Goal: Task Accomplishment & Management: Manage account settings

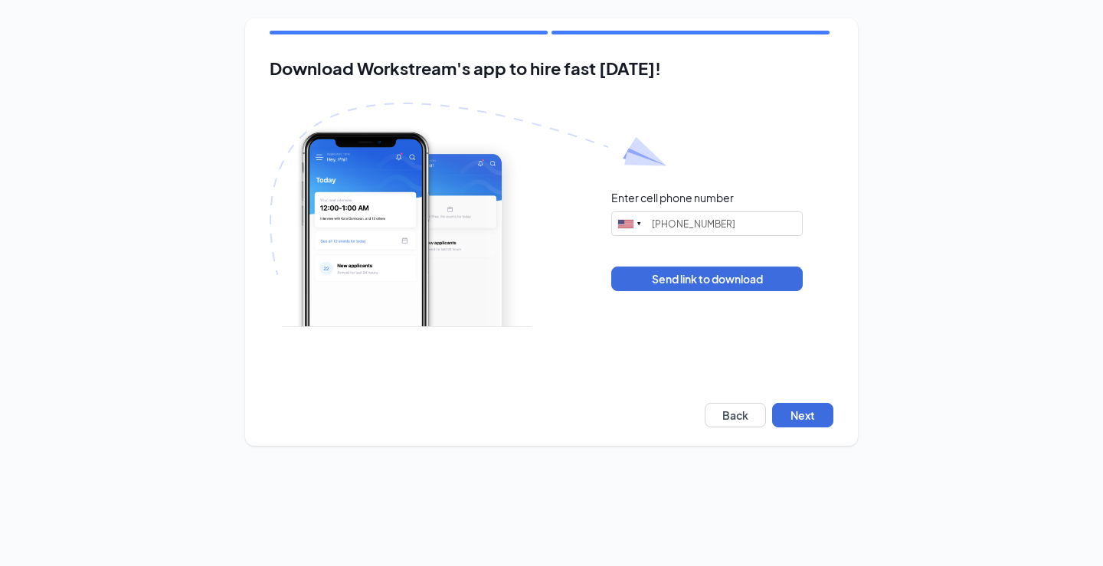
type input "[PHONE_NUMBER]"
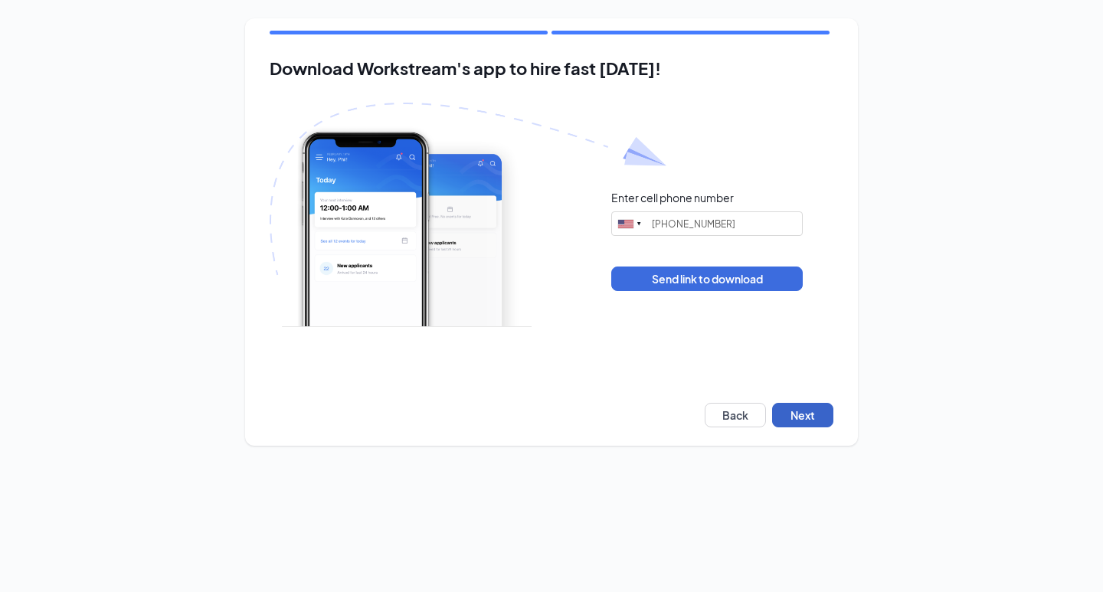
click at [797, 420] on button "Next" at bounding box center [802, 415] width 61 height 25
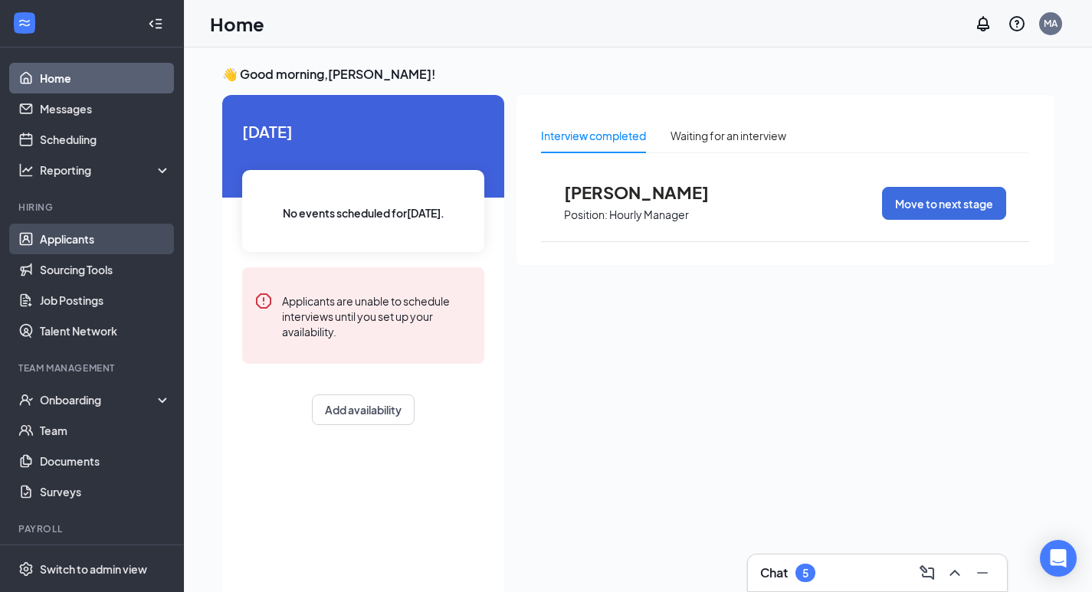
click at [65, 238] on link "Applicants" at bounding box center [105, 239] width 131 height 31
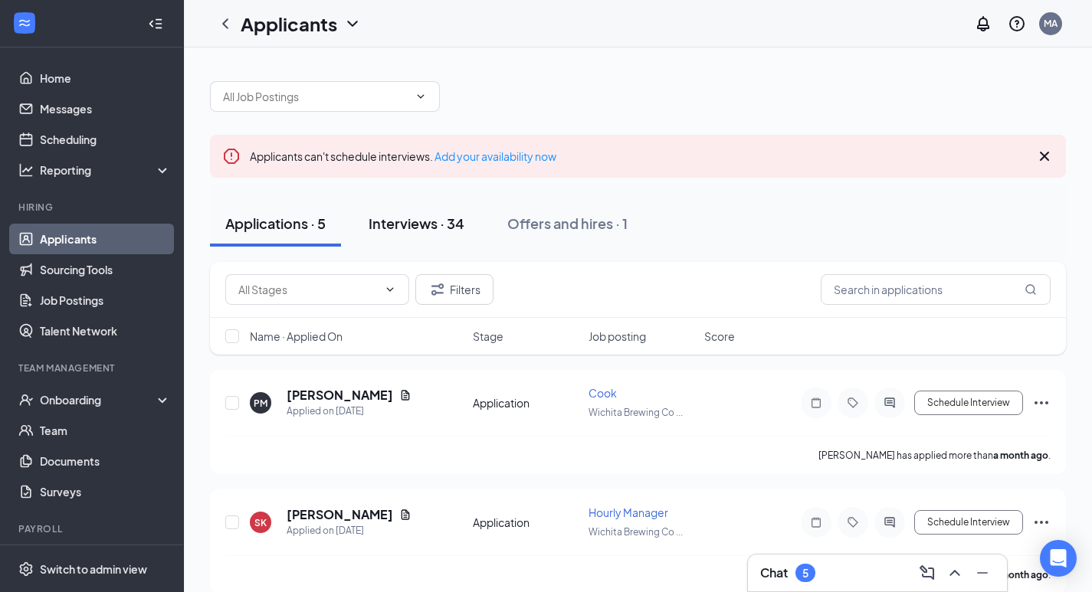
click at [422, 225] on div "Interviews · 34" at bounding box center [417, 223] width 96 height 19
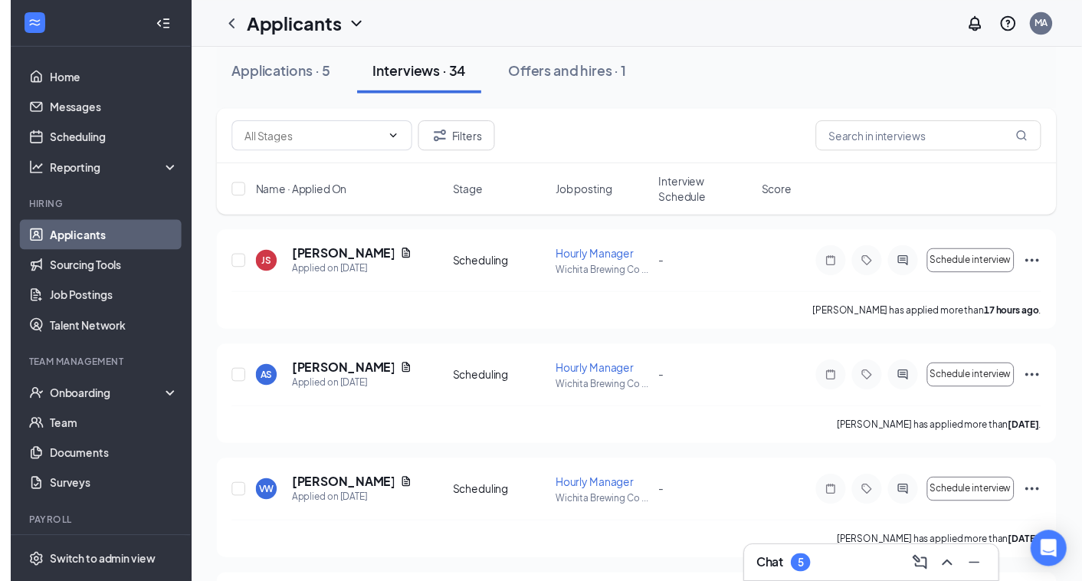
scroll to position [153, 0]
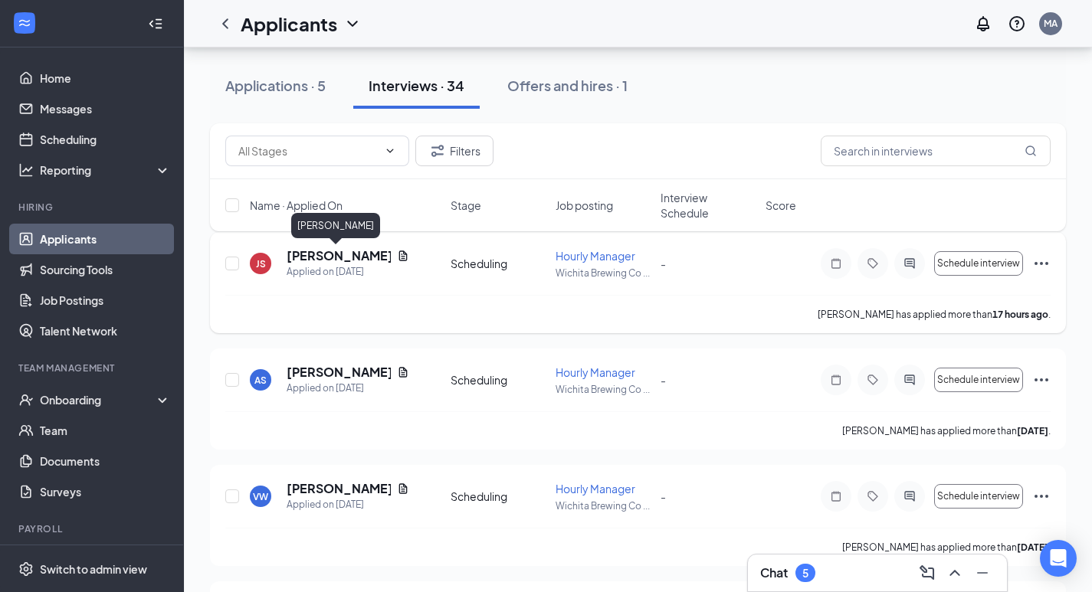
click at [301, 251] on h5 "[PERSON_NAME]" at bounding box center [339, 255] width 104 height 17
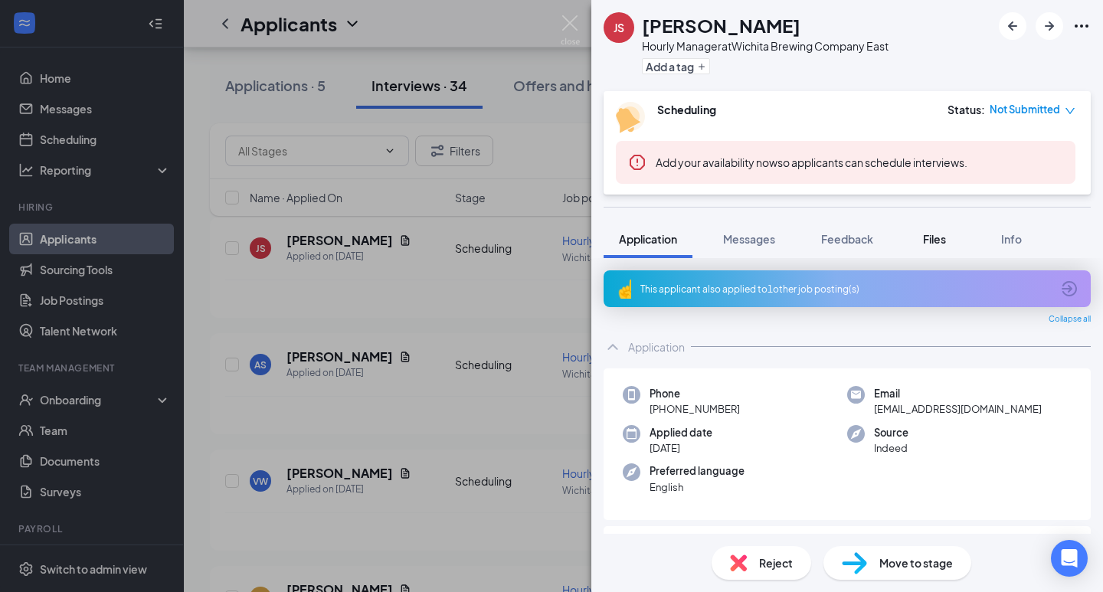
click at [942, 238] on span "Files" at bounding box center [934, 239] width 23 height 14
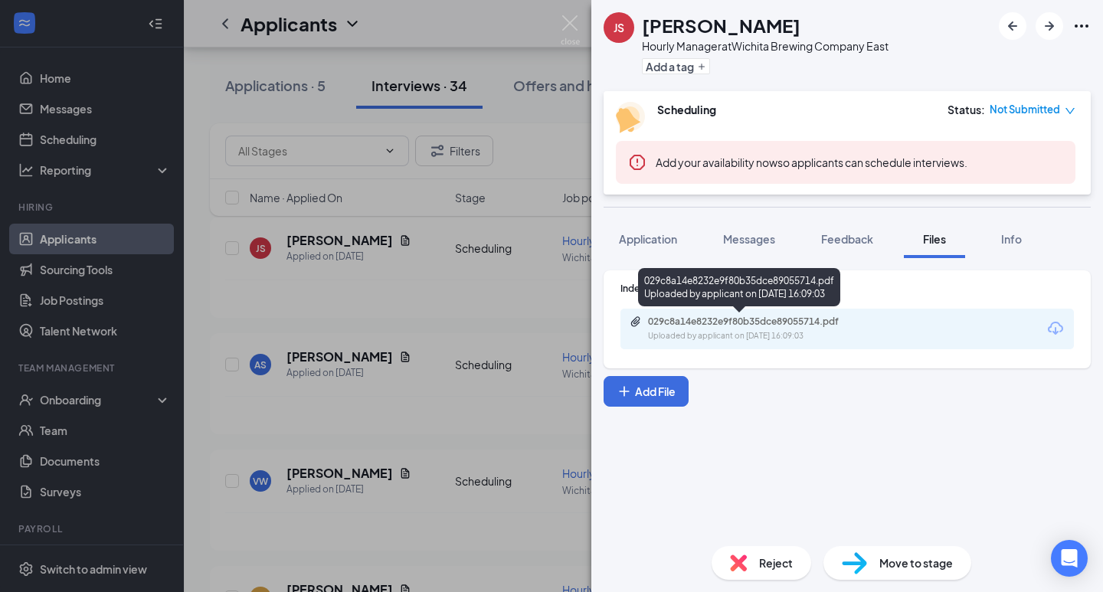
click at [741, 329] on div "029c8a14e8232e9f80b35dce89055714.pdf Uploaded by applicant on [DATE] 16:09:03" at bounding box center [754, 329] width 248 height 27
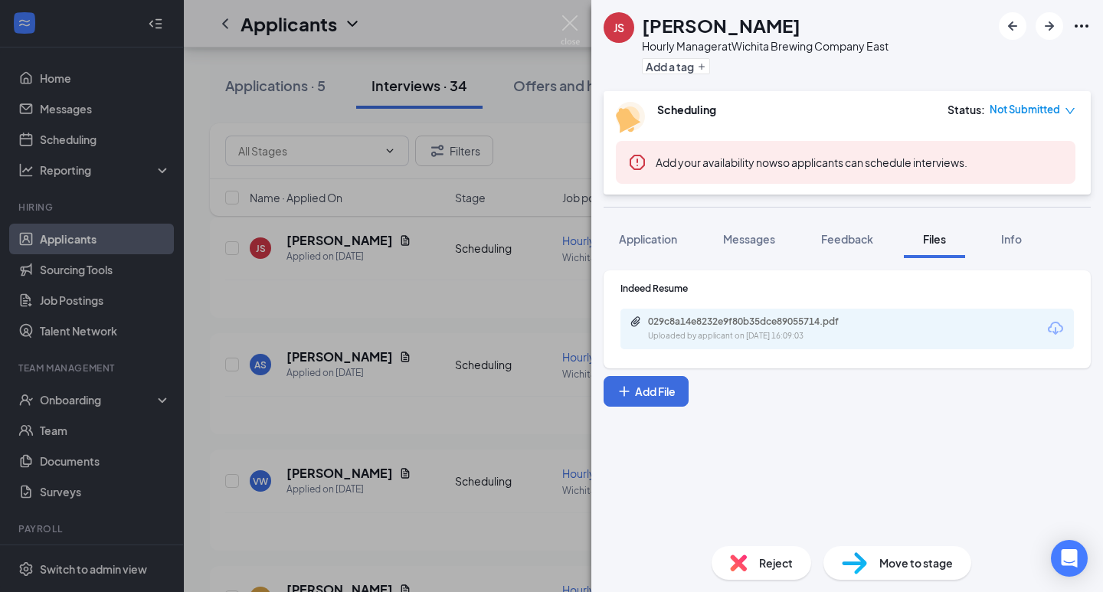
click at [487, 291] on div "JS [PERSON_NAME] Hourly Manager at Wichita Brewing Company East Add a tag Sched…" at bounding box center [551, 296] width 1103 height 592
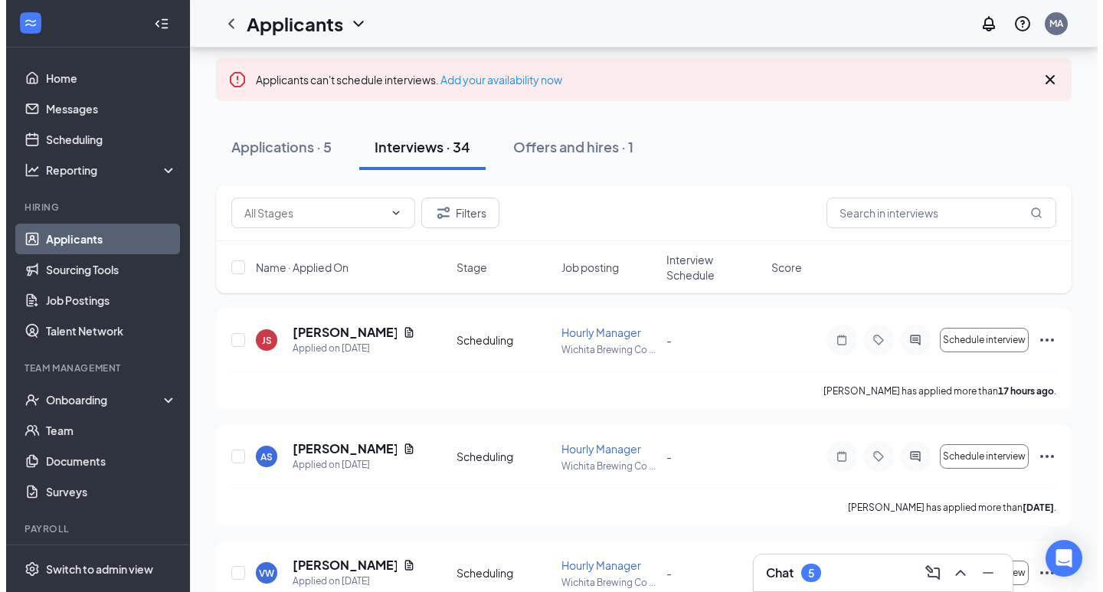
scroll to position [230, 0]
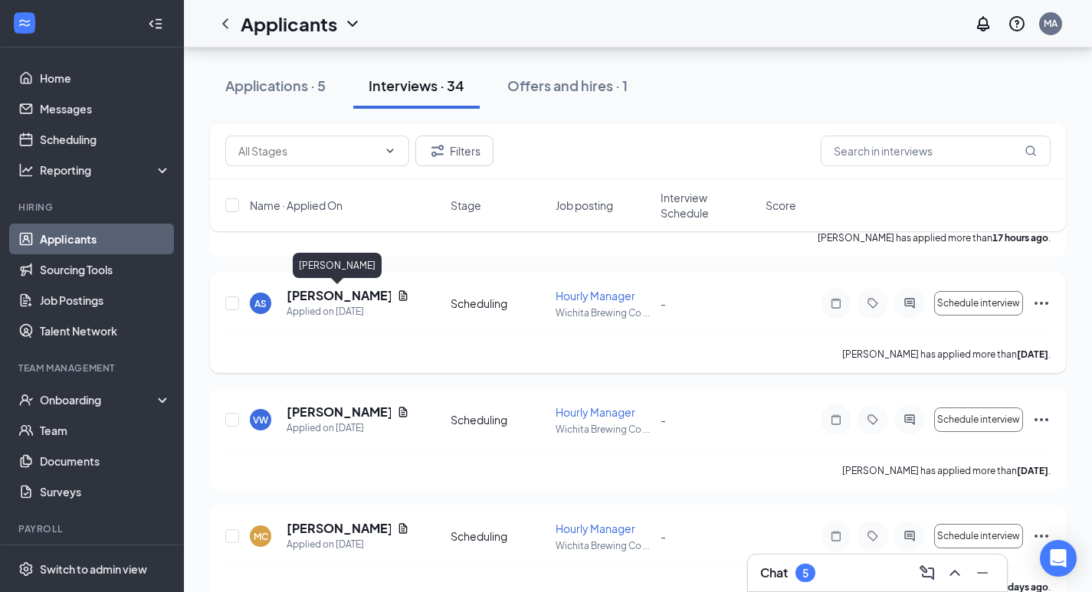
click at [343, 291] on h5 "[PERSON_NAME]" at bounding box center [339, 295] width 104 height 17
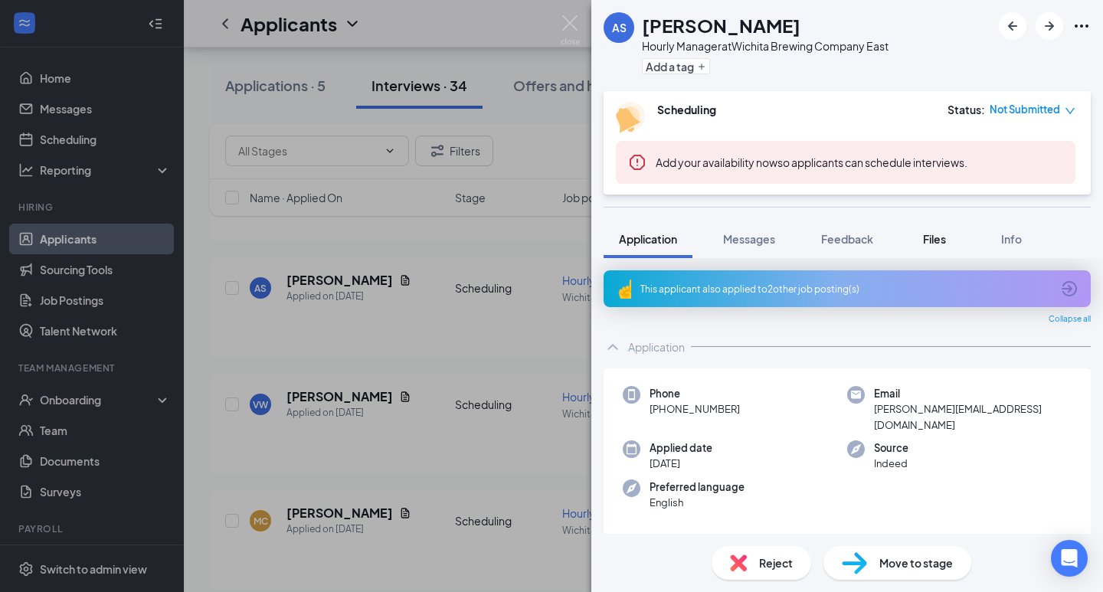
click at [929, 238] on span "Files" at bounding box center [934, 239] width 23 height 14
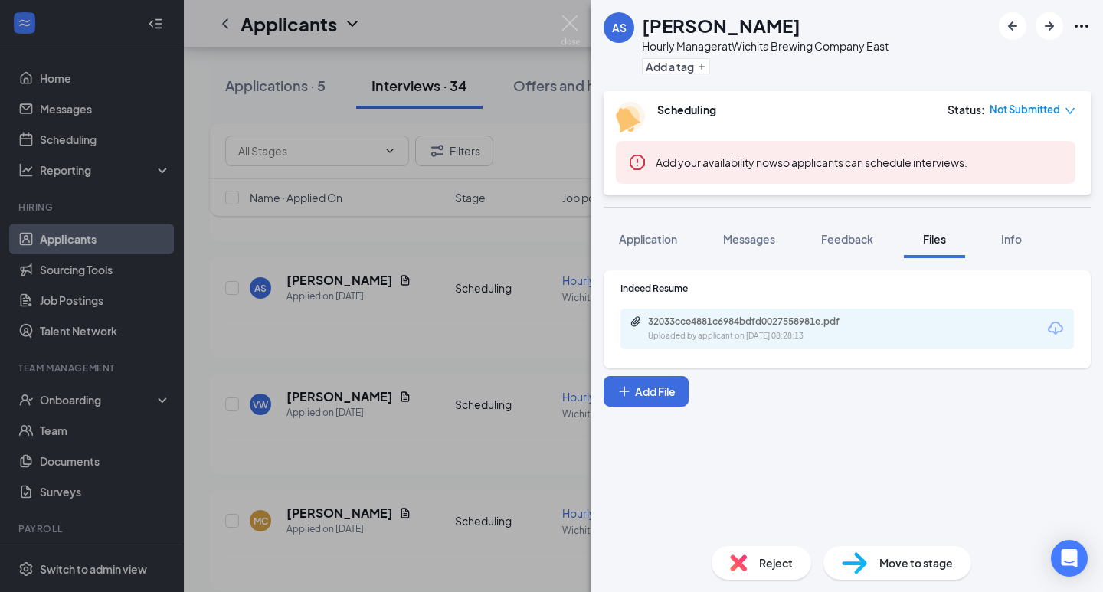
click at [728, 327] on div "32033cce4881c6984bdfd0027558981e.pdf" at bounding box center [755, 322] width 215 height 12
click at [447, 337] on div "AS [PERSON_NAME] Hourly Manager at Wichita Brewing Company East Add a tag Sched…" at bounding box center [551, 296] width 1103 height 592
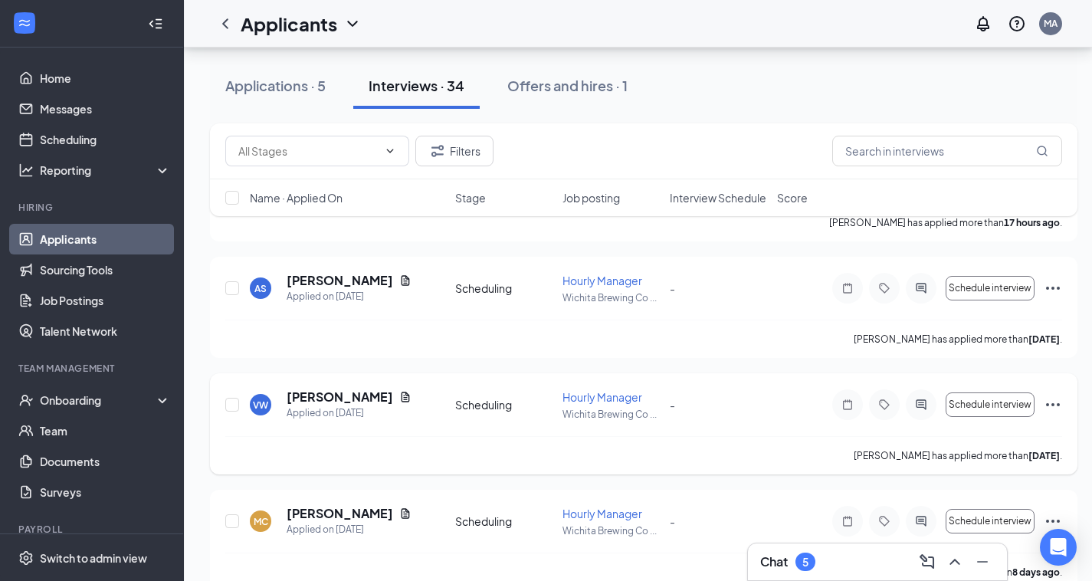
click at [344, 394] on h5 "[PERSON_NAME]" at bounding box center [340, 396] width 107 height 17
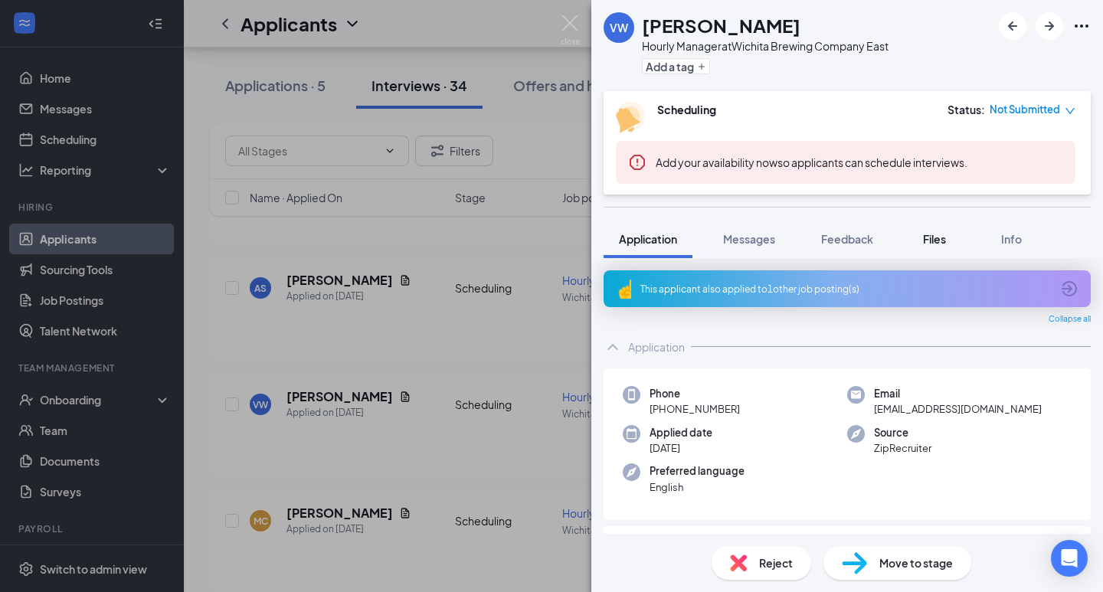
click at [939, 240] on span "Files" at bounding box center [934, 239] width 23 height 14
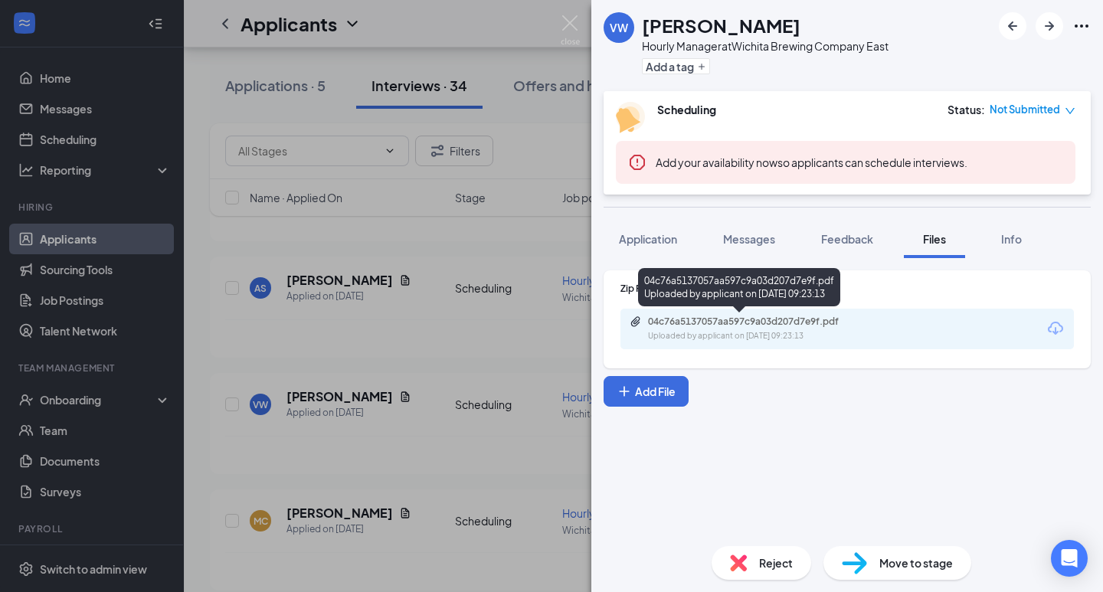
click at [714, 328] on div "04c76a5137057aa597c9a03d207d7e9f.pdf Uploaded by applicant on [DATE] 09:23:13" at bounding box center [754, 329] width 248 height 27
click at [752, 323] on div "04c76a5137057aa597c9a03d207d7e9f.pdf" at bounding box center [755, 322] width 215 height 12
